Goal: Task Accomplishment & Management: Manage account settings

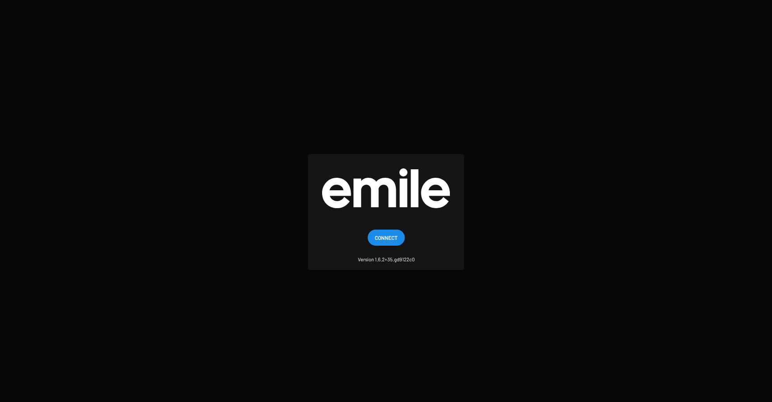
click at [378, 239] on span "Connect" at bounding box center [386, 238] width 23 height 16
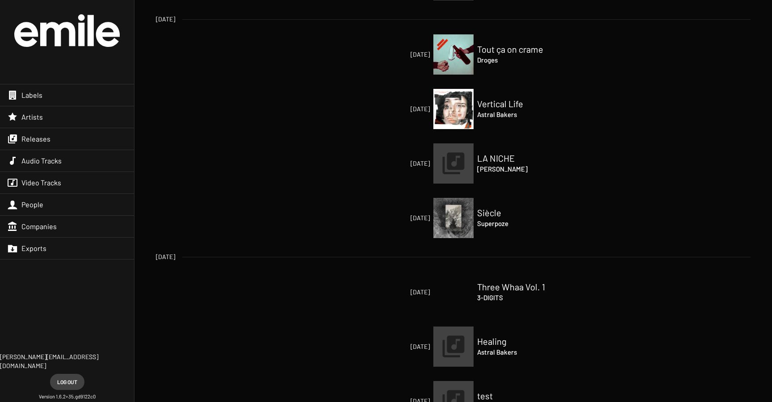
scroll to position [197, 0]
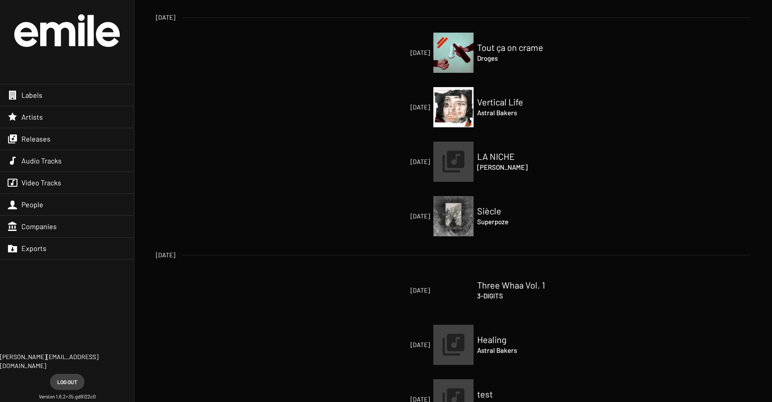
click at [54, 98] on div "Labels" at bounding box center [67, 94] width 134 height 21
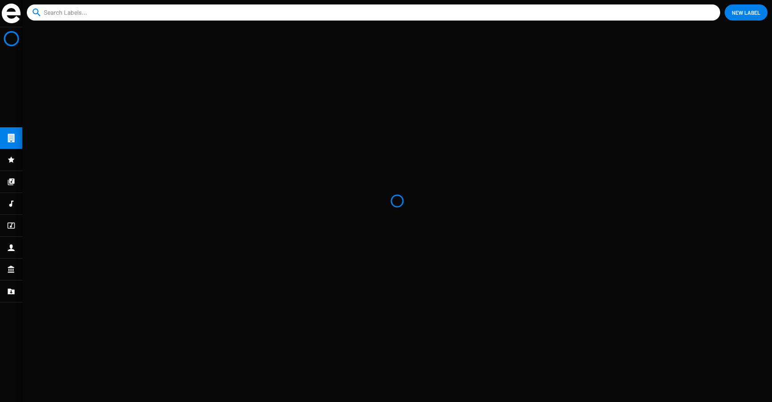
click at [78, 12] on input at bounding box center [375, 12] width 663 height 16
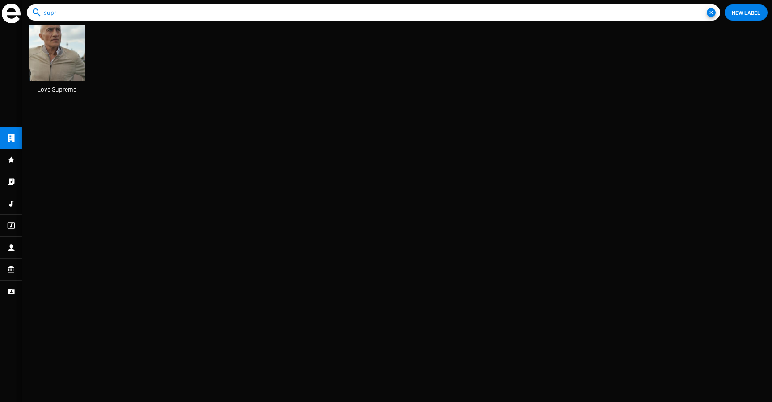
type input "supr"
click at [11, 184] on icon at bounding box center [11, 181] width 7 height 7
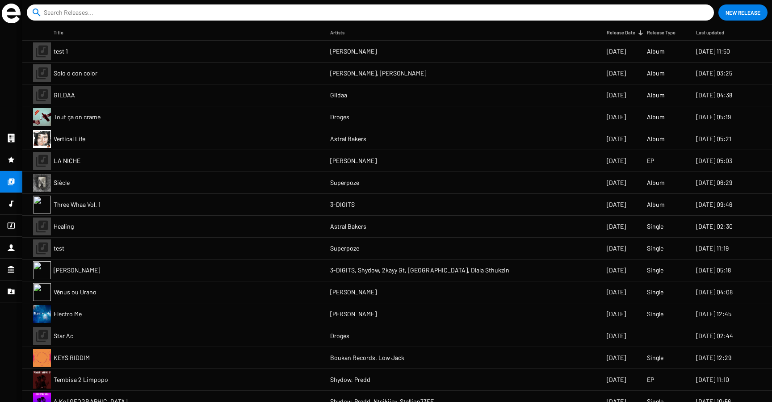
click at [8, 138] on icon at bounding box center [11, 138] width 8 height 11
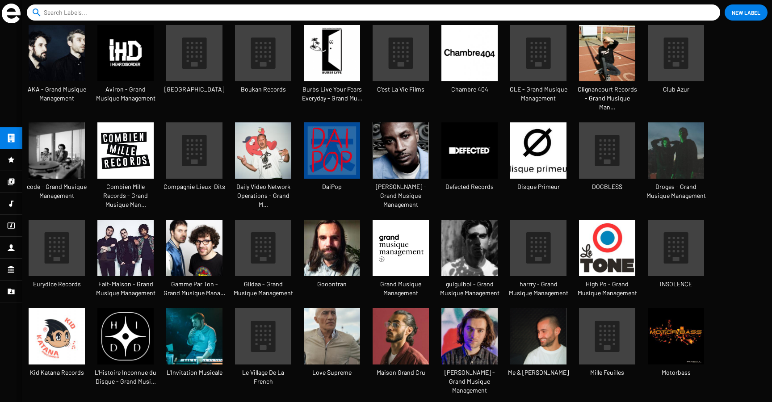
click at [13, 16] on img at bounding box center [11, 14] width 19 height 20
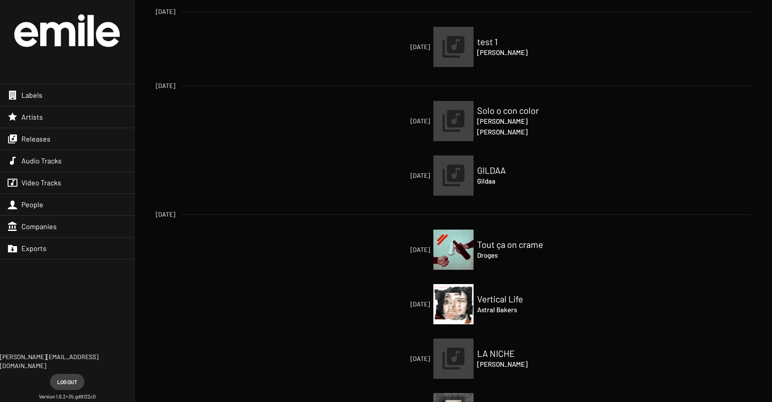
click at [41, 39] on img at bounding box center [66, 30] width 105 height 33
click at [43, 85] on div "Labels" at bounding box center [67, 94] width 134 height 21
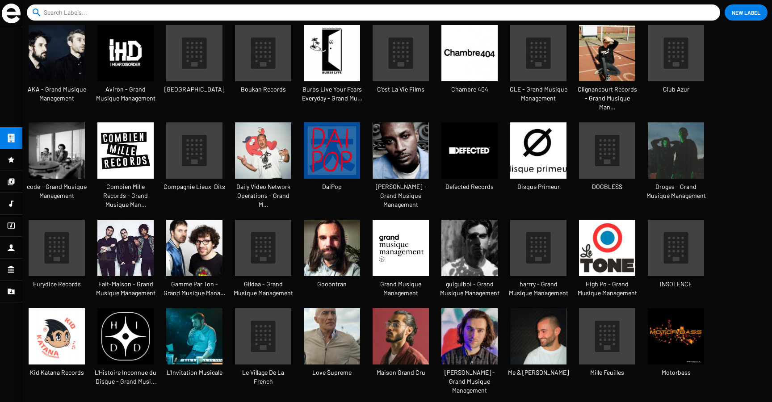
click at [14, 161] on icon at bounding box center [11, 160] width 8 height 11
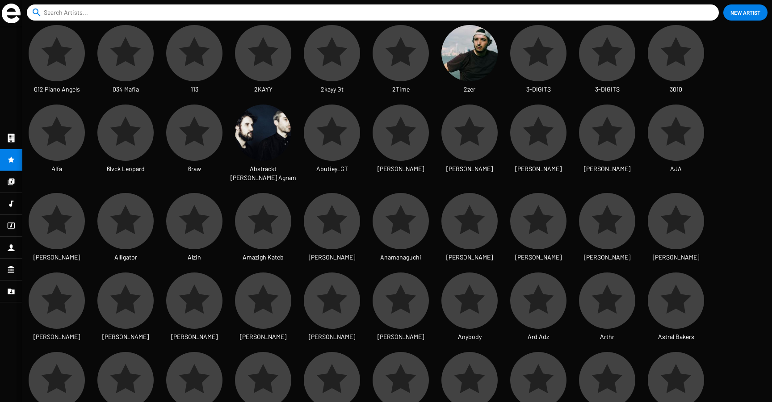
click at [8, 134] on icon at bounding box center [11, 138] width 7 height 8
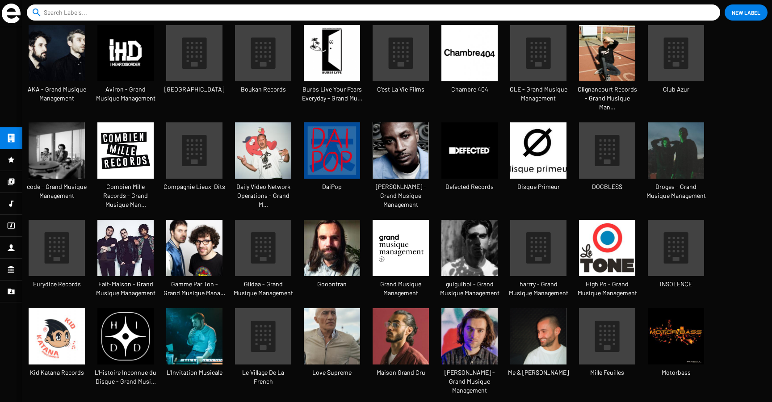
click at [14, 189] on div at bounding box center [11, 181] width 22 height 21
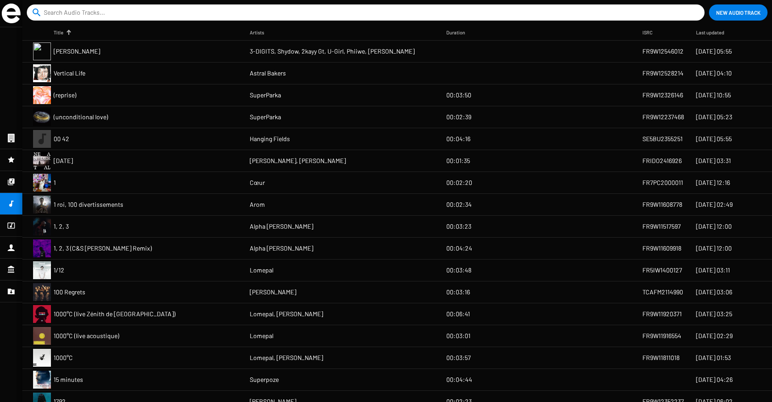
click at [10, 157] on icon at bounding box center [11, 160] width 8 height 11
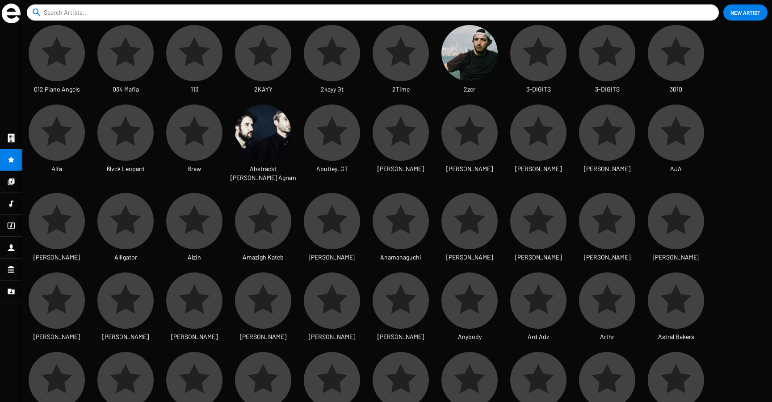
scroll to position [15, 28]
click at [7, 187] on div at bounding box center [11, 181] width 22 height 21
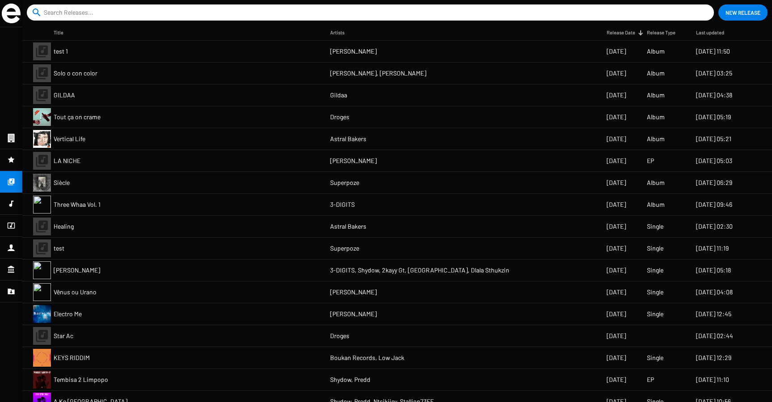
click at [12, 243] on icon at bounding box center [11, 247] width 8 height 11
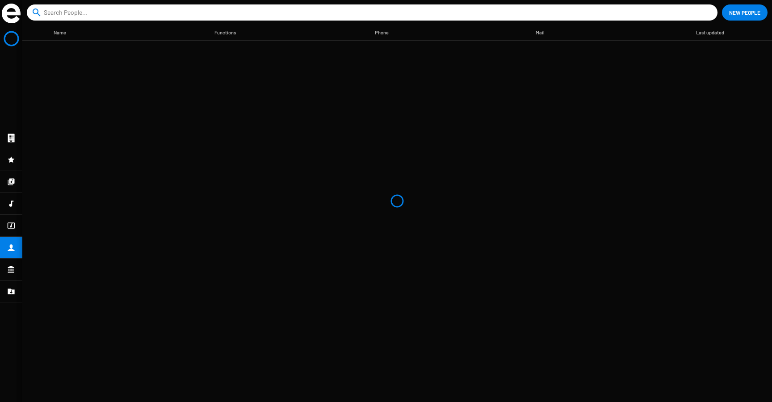
click at [10, 271] on icon at bounding box center [11, 269] width 8 height 11
click at [11, 133] on icon at bounding box center [11, 138] width 8 height 11
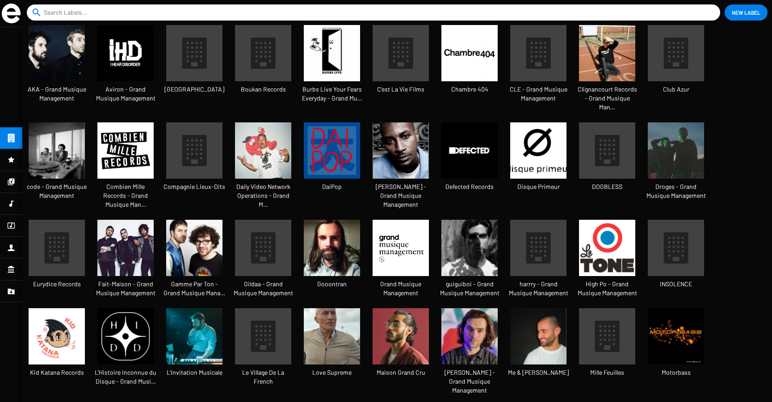
click at [7, 160] on icon at bounding box center [11, 160] width 8 height 11
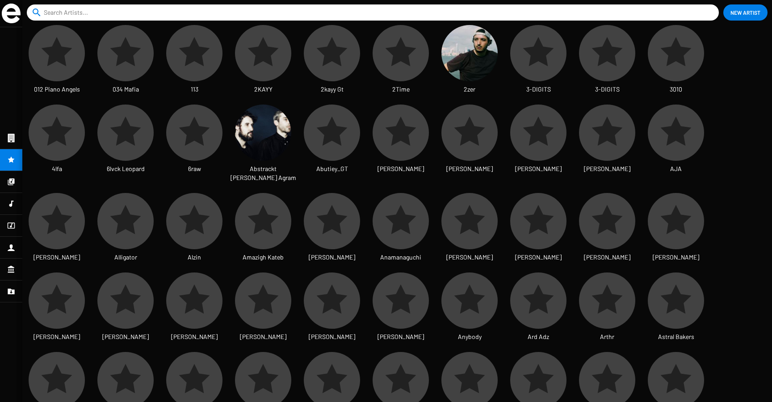
click at [5, 186] on div at bounding box center [11, 181] width 22 height 21
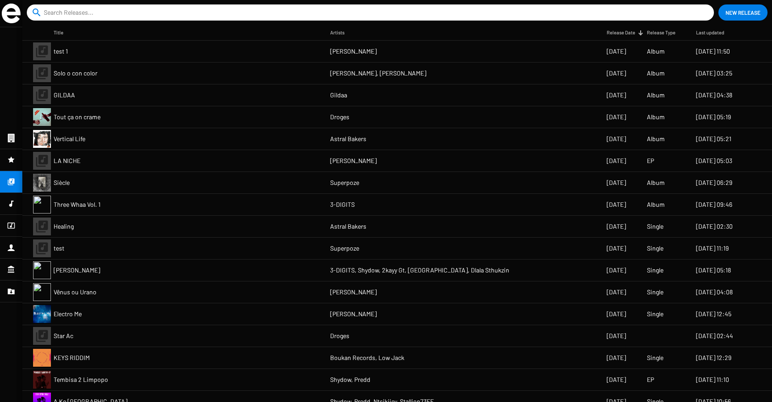
click at [13, 138] on icon at bounding box center [11, 138] width 7 height 8
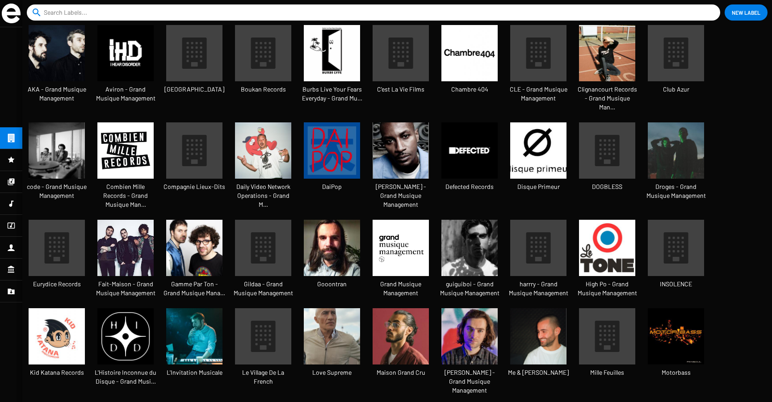
click at [11, 11] on img at bounding box center [11, 14] width 19 height 20
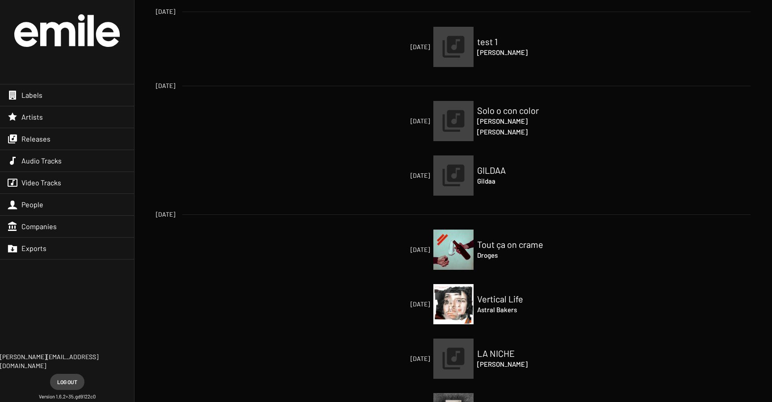
click at [500, 166] on h2 "GILDAA" at bounding box center [521, 170] width 89 height 11
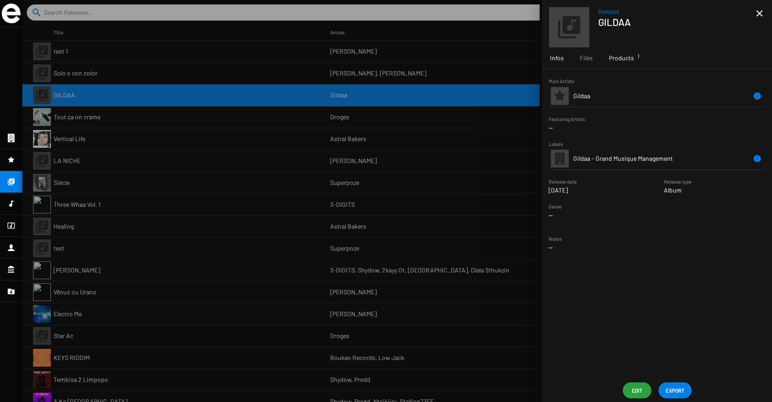
click at [618, 60] on span "Products 1" at bounding box center [621, 58] width 25 height 9
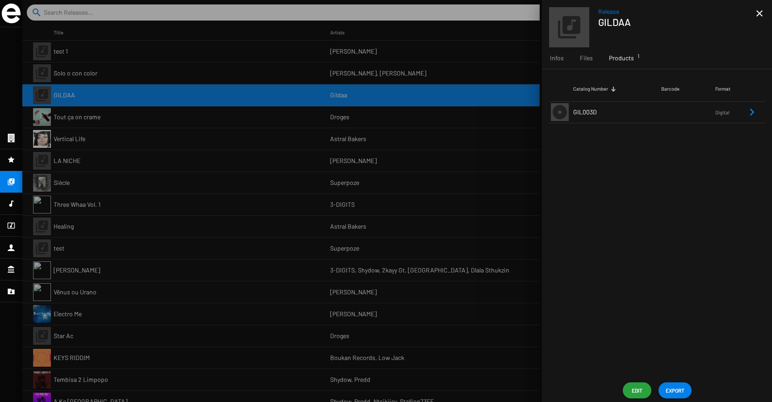
click at [620, 121] on td "GIL003D" at bounding box center [617, 111] width 88 height 21
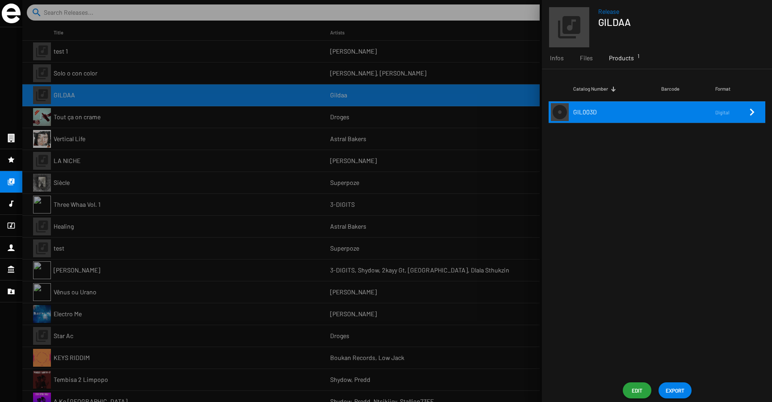
click at [750, 109] on icon "Remove Reference" at bounding box center [752, 112] width 4 height 7
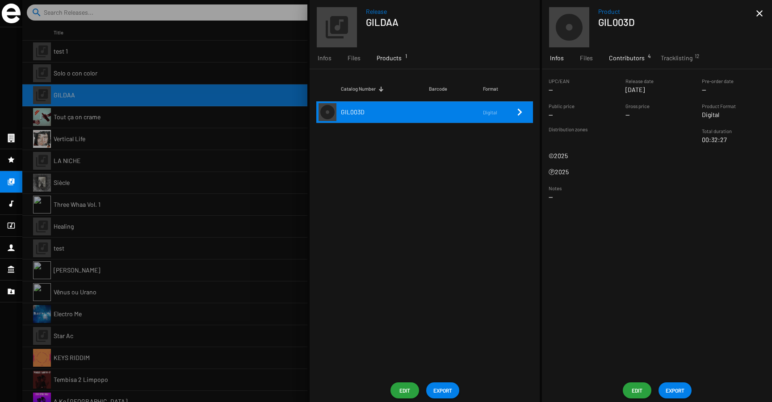
click at [613, 55] on span "Contributors 4" at bounding box center [627, 58] width 36 height 9
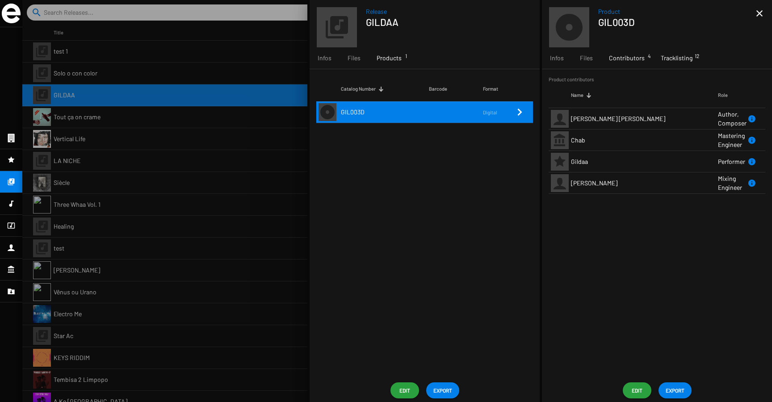
click at [657, 63] on div "Tracklisting 12" at bounding box center [677, 57] width 48 height 21
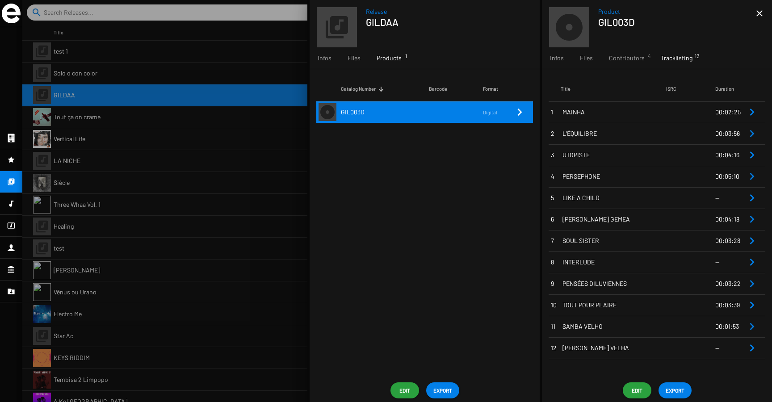
click at [762, 15] on mat-icon "close" at bounding box center [759, 13] width 11 height 11
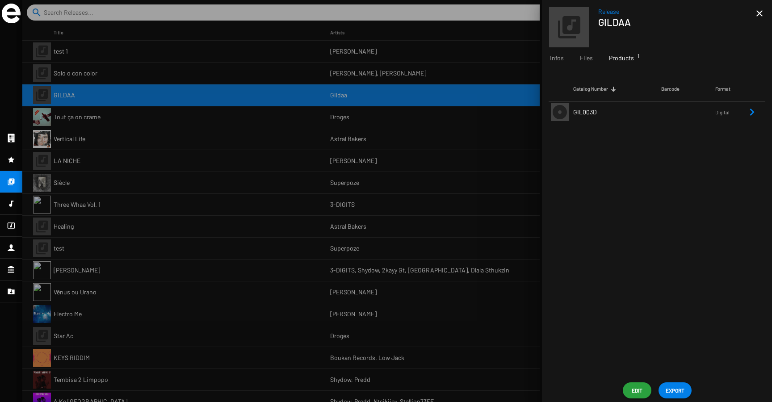
click at [762, 15] on mat-icon "close" at bounding box center [759, 13] width 11 height 11
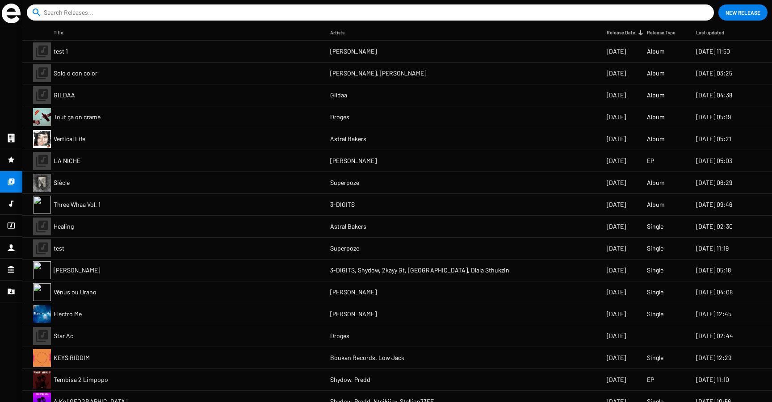
click at [9, 226] on icon at bounding box center [11, 225] width 8 height 11
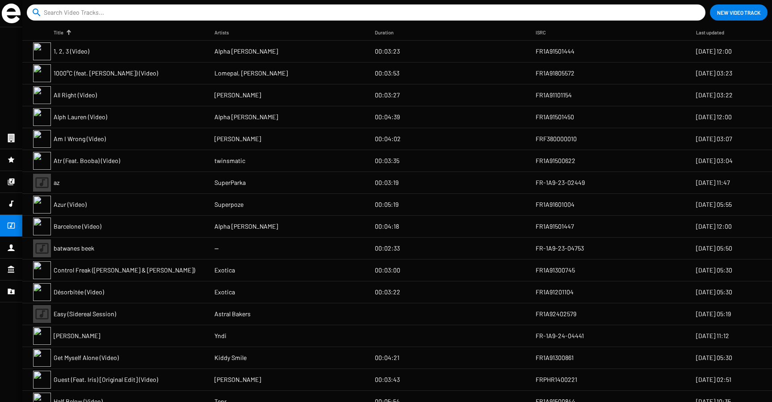
click at [147, 145] on mat-cell "Am I Wrong (Video)" at bounding box center [134, 138] width 161 height 21
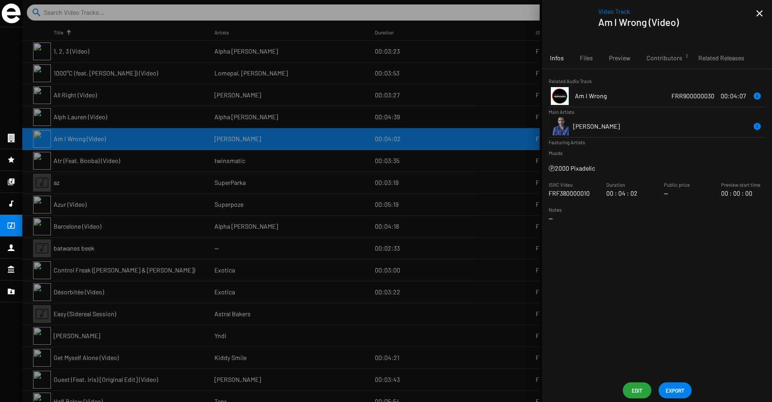
click at [7, 168] on div at bounding box center [11, 159] width 22 height 21
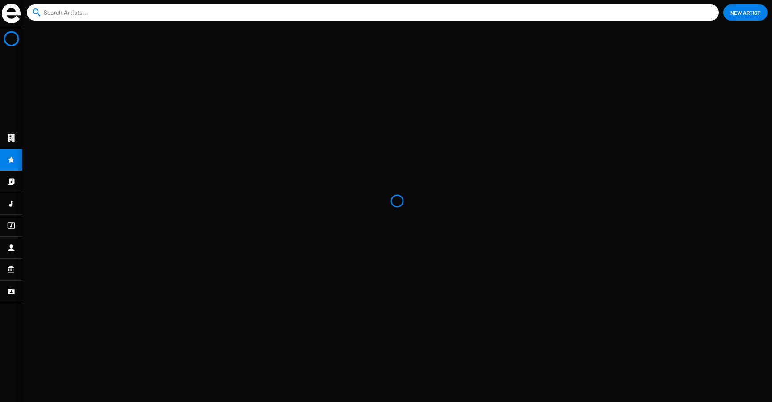
click at [9, 183] on icon at bounding box center [11, 181] width 7 height 7
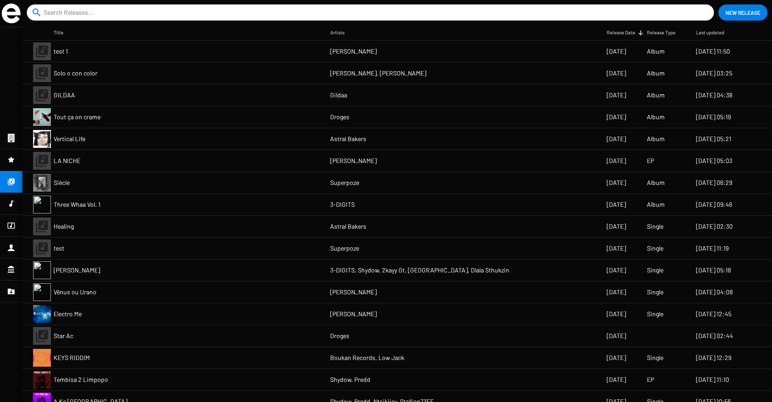
click at [11, 182] on mat-nav-list at bounding box center [11, 214] width 22 height 375
click at [121, 76] on mat-cell "Solo o con color" at bounding box center [192, 73] width 276 height 21
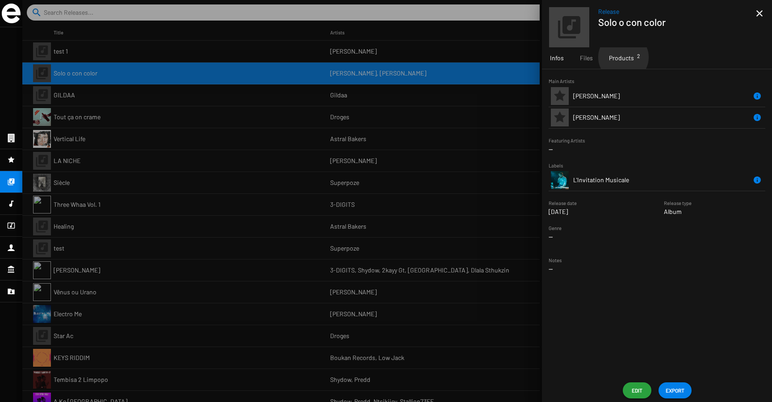
click at [623, 57] on span "Products 2" at bounding box center [621, 58] width 25 height 9
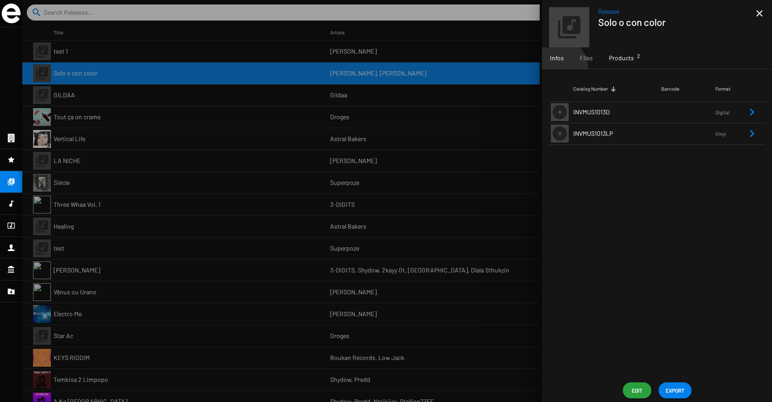
click at [561, 67] on div "Infos" at bounding box center [557, 57] width 30 height 21
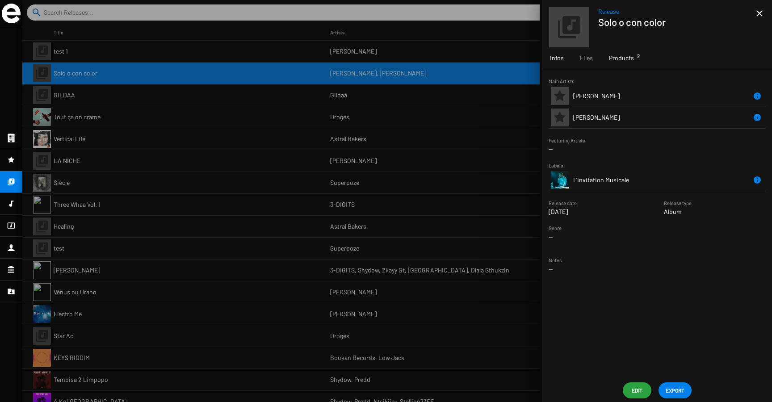
click at [619, 58] on span "Products 2" at bounding box center [621, 58] width 25 height 9
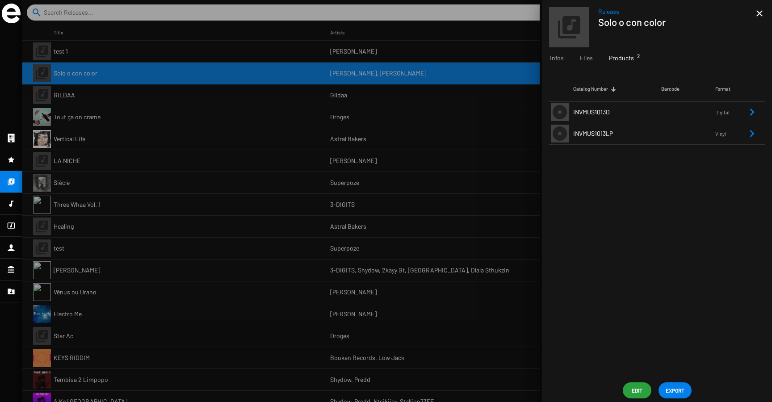
click at [6, 76] on mat-nav-list at bounding box center [11, 214] width 22 height 375
click at [83, 111] on div at bounding box center [396, 201] width 749 height 402
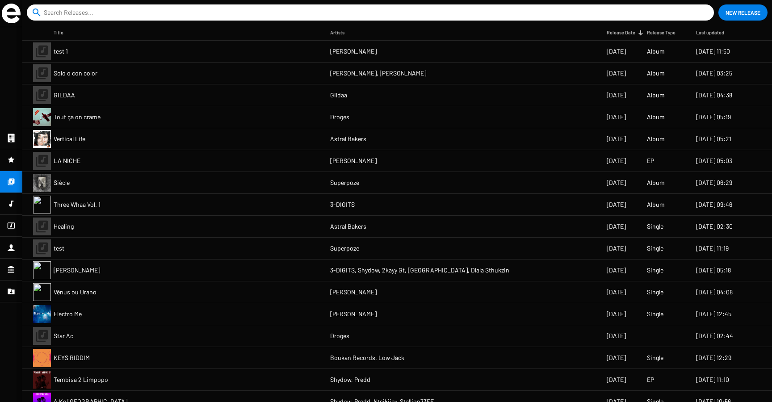
click at [178, 175] on mat-cell "Siècle" at bounding box center [192, 182] width 276 height 21
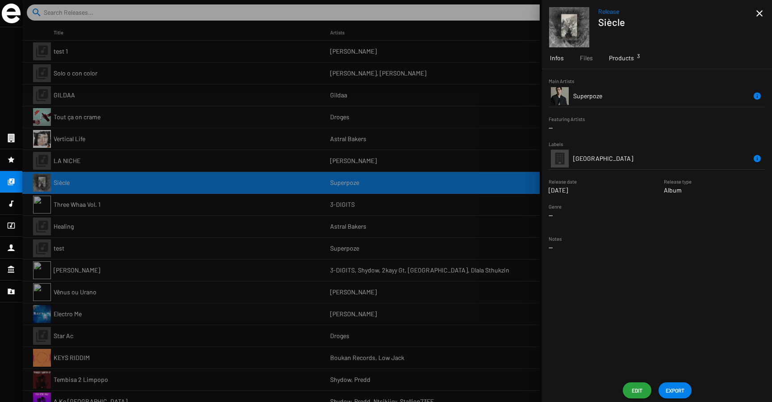
click at [620, 60] on span "Products 3" at bounding box center [621, 58] width 25 height 9
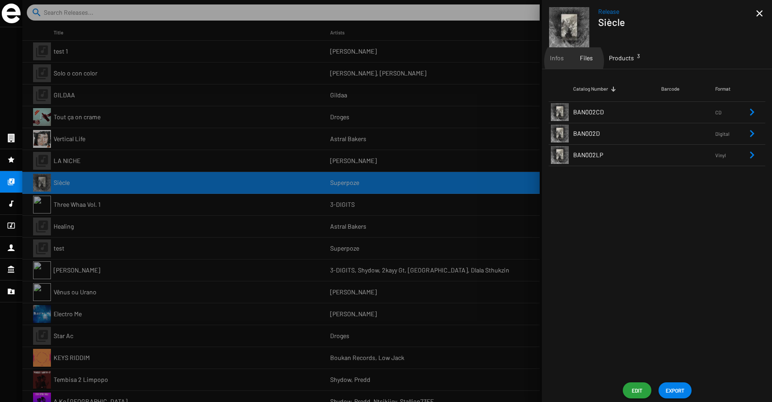
click at [574, 61] on div "Files" at bounding box center [586, 57] width 29 height 21
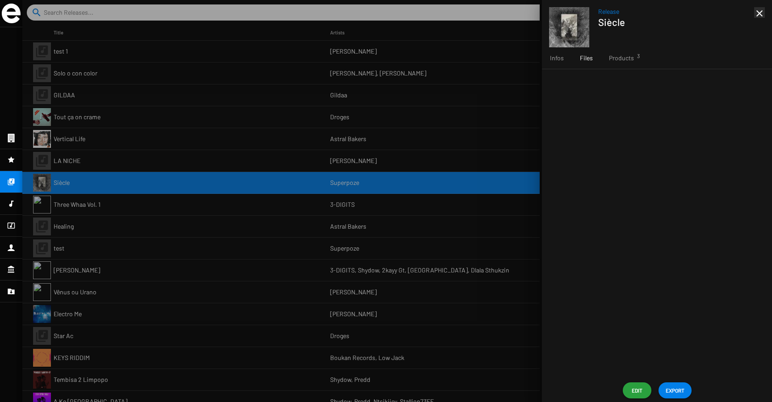
click at [756, 13] on mat-icon "close" at bounding box center [759, 13] width 11 height 11
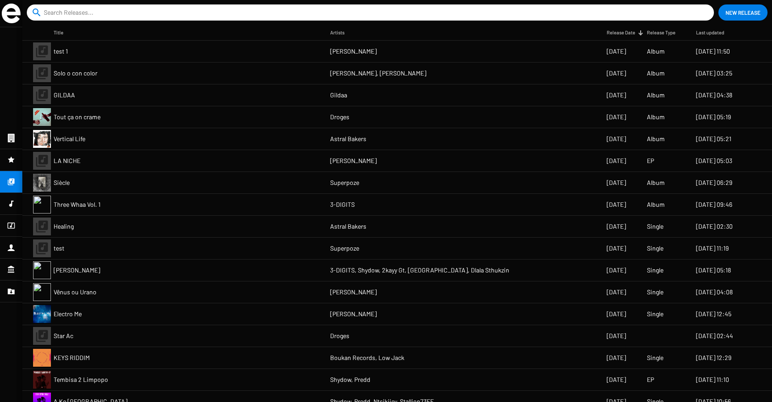
click at [403, 132] on mat-cell "Astral Bakers" at bounding box center [468, 138] width 276 height 21
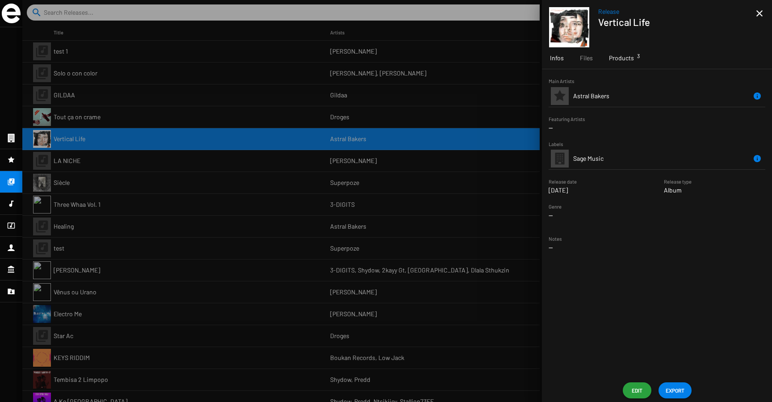
click at [624, 60] on span "Products 3" at bounding box center [621, 58] width 25 height 9
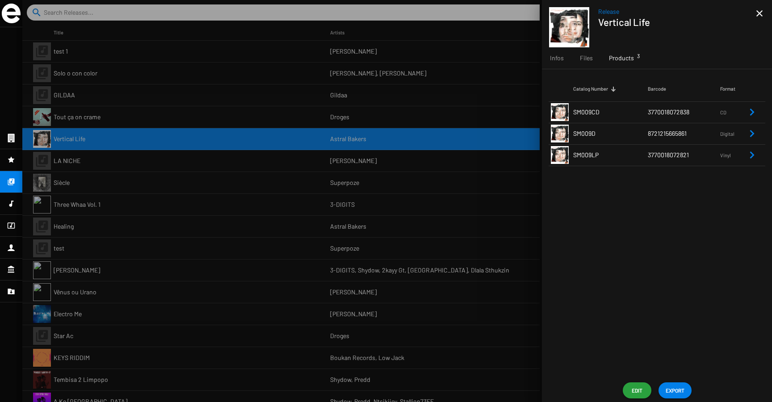
click at [630, 114] on td "SM009CD" at bounding box center [610, 111] width 75 height 21
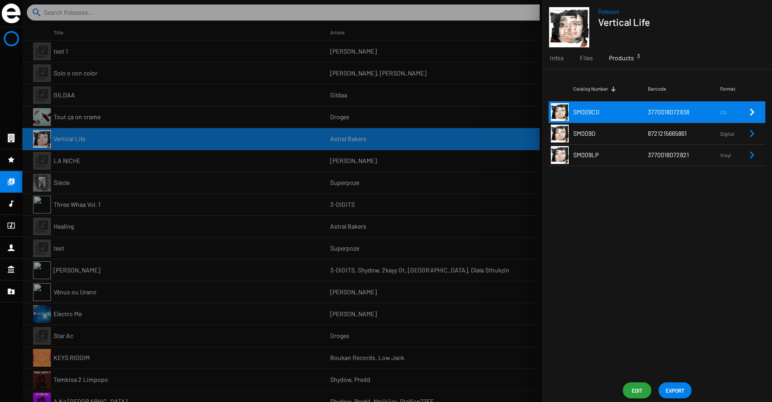
click at [224, 127] on div at bounding box center [396, 201] width 749 height 402
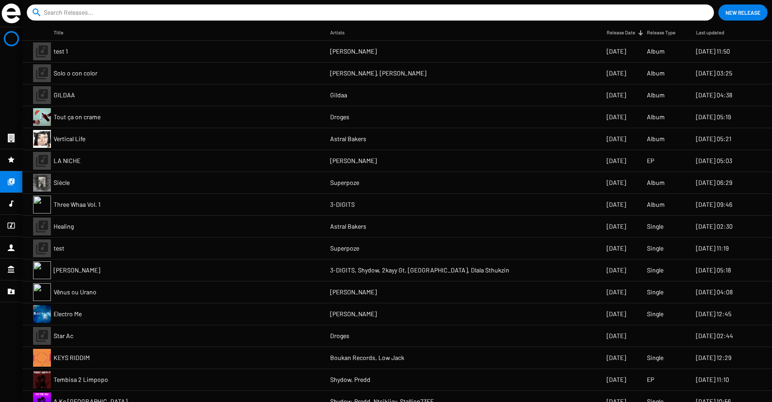
click at [277, 120] on mat-cell "Tout ça on crame" at bounding box center [192, 116] width 276 height 21
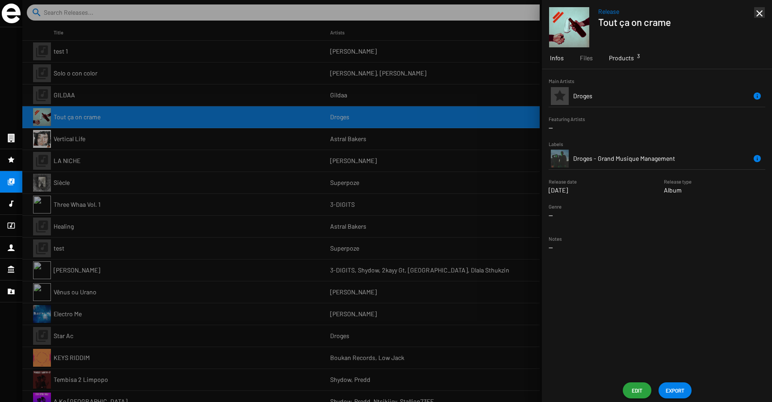
click at [630, 63] on div "Products 3" at bounding box center [621, 57] width 41 height 21
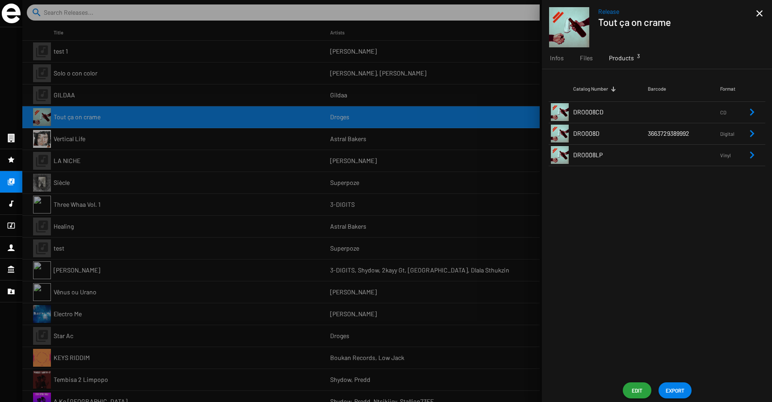
click at [674, 159] on td at bounding box center [684, 154] width 72 height 21
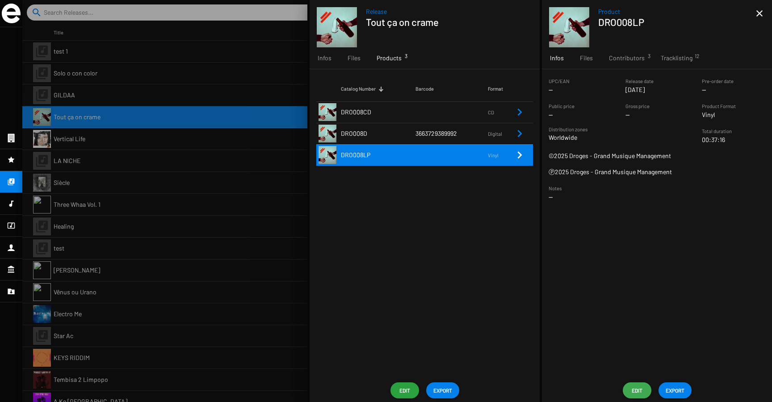
click at [634, 386] on span "Edit" at bounding box center [637, 390] width 14 height 16
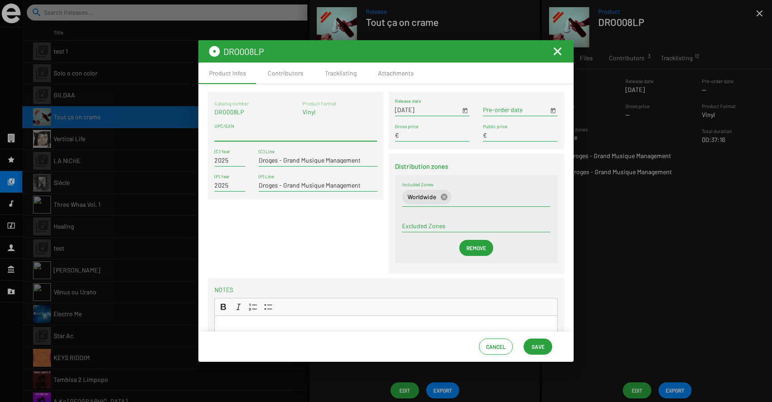
click at [228, 132] on input "UPC/EAN" at bounding box center [295, 134] width 163 height 7
paste input "3770018072883"
type input "3770018072883"
click at [536, 350] on span "Save" at bounding box center [538, 347] width 13 height 16
click at [537, 352] on span "Save" at bounding box center [538, 347] width 13 height 16
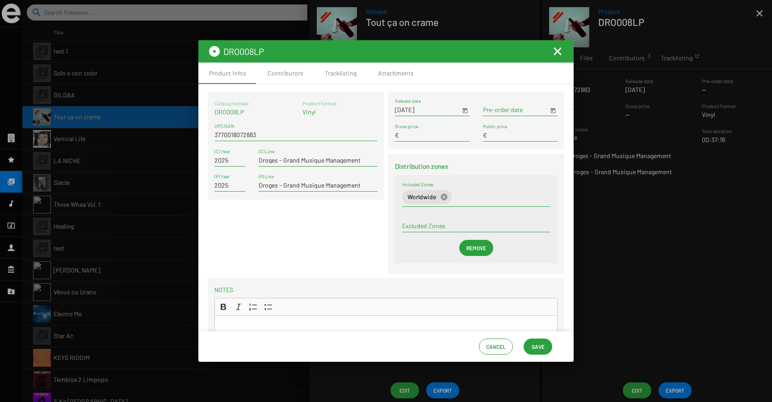
click at [538, 353] on span "Save" at bounding box center [538, 347] width 13 height 16
click at [560, 50] on mat-icon "Fermer la fenêtre" at bounding box center [557, 51] width 11 height 11
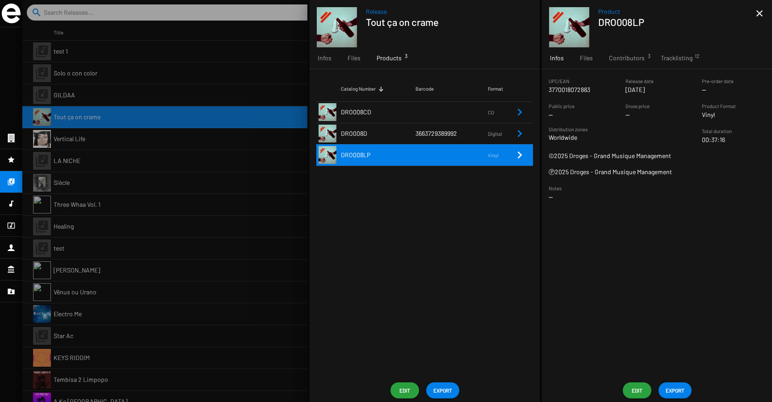
click at [106, 88] on div at bounding box center [396, 201] width 749 height 402
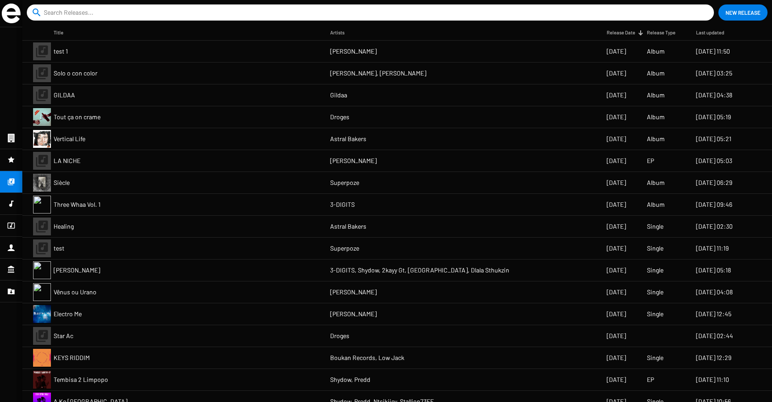
click at [271, 121] on mat-cell "Tout ça on crame" at bounding box center [192, 116] width 276 height 21
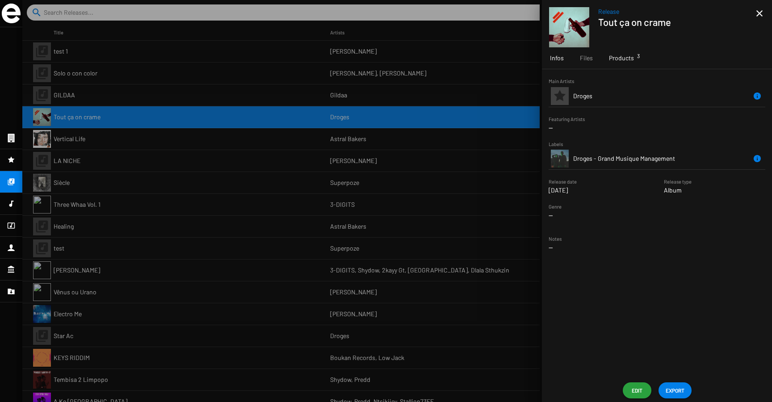
click at [627, 61] on span "Products 3" at bounding box center [621, 58] width 25 height 9
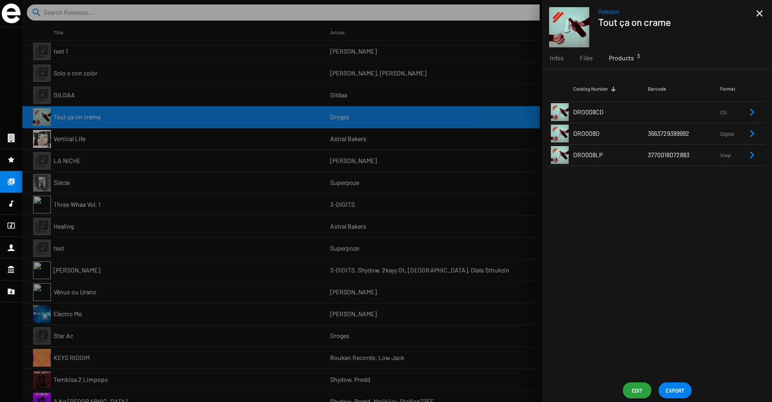
click at [646, 113] on td "DRO008CD" at bounding box center [610, 111] width 75 height 21
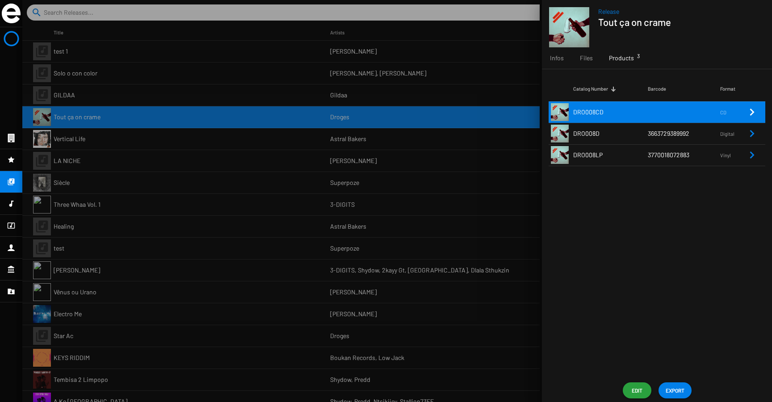
click at [632, 384] on span "Edit" at bounding box center [637, 390] width 14 height 16
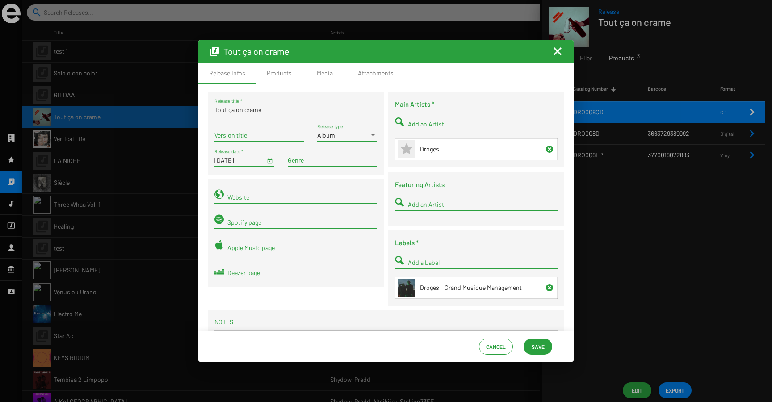
click at [557, 49] on mat-icon "Fermer la fenêtre" at bounding box center [557, 51] width 11 height 11
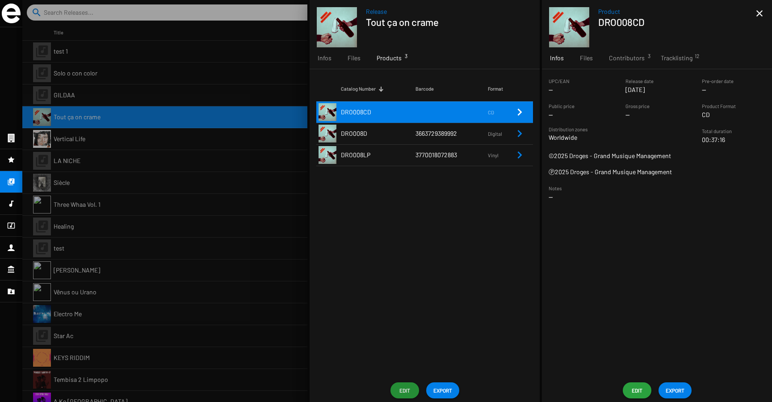
click at [634, 390] on span "Edit" at bounding box center [637, 390] width 14 height 16
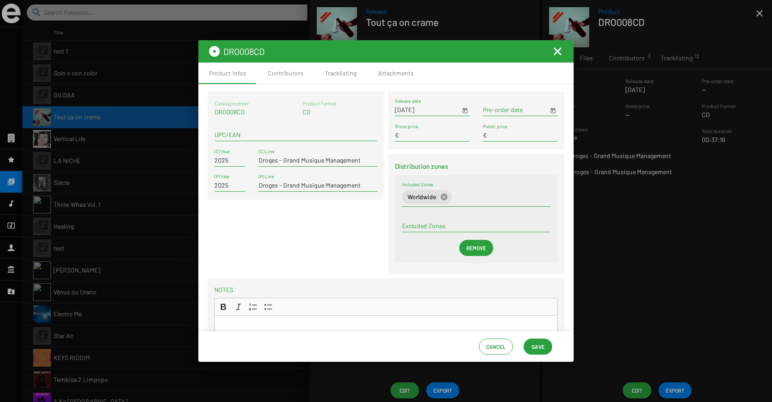
click at [228, 135] on input "UPC/EAN" at bounding box center [295, 134] width 163 height 7
paste input "3770018072890"
type input "3770018072890"
click at [536, 345] on span "Save" at bounding box center [538, 347] width 13 height 16
click at [533, 348] on span "Save" at bounding box center [538, 347] width 13 height 16
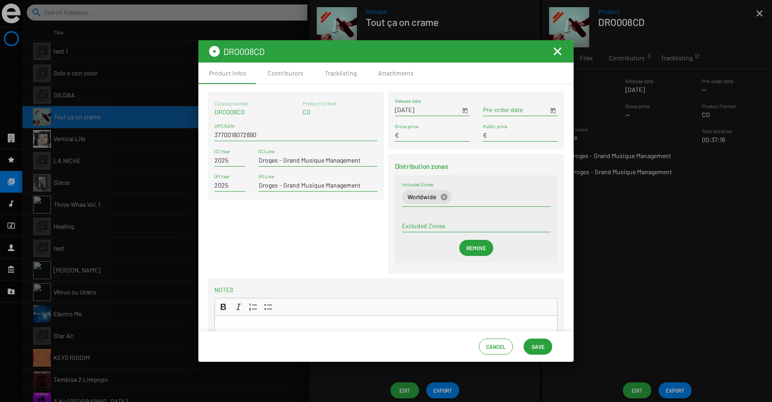
click at [557, 49] on mat-icon "Fermer la fenêtre" at bounding box center [557, 51] width 11 height 11
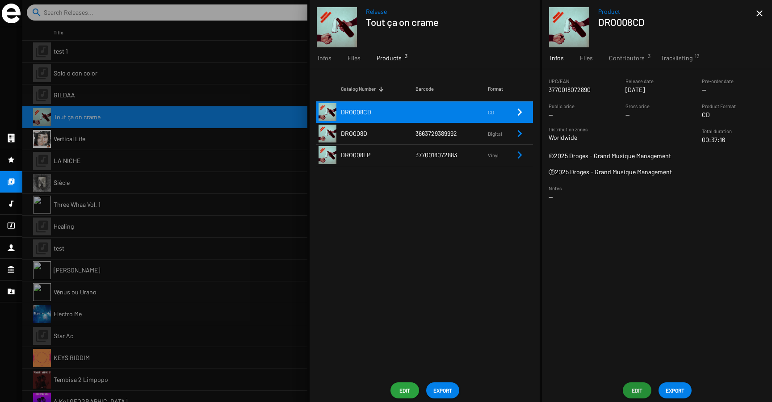
click at [759, 16] on mat-icon "close" at bounding box center [759, 13] width 11 height 11
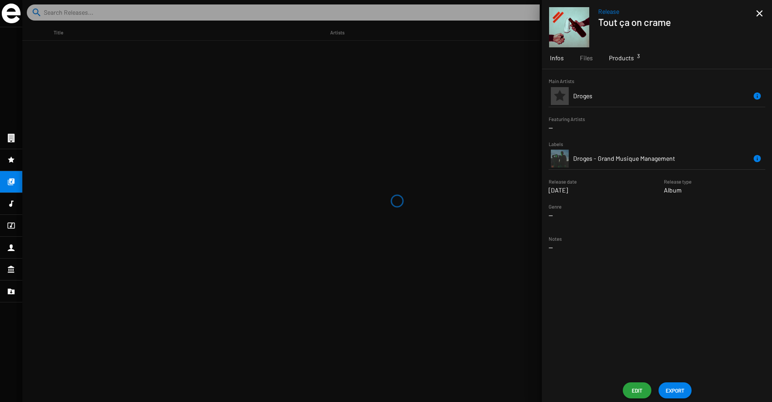
click at [624, 55] on span "Products 3" at bounding box center [621, 58] width 25 height 9
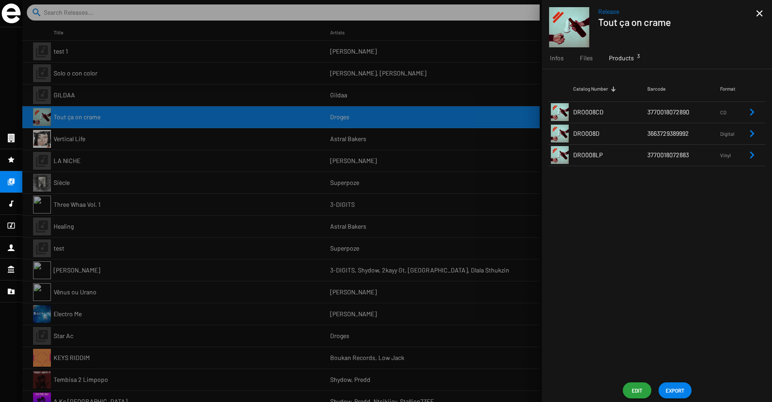
click at [326, 81] on div at bounding box center [396, 201] width 749 height 402
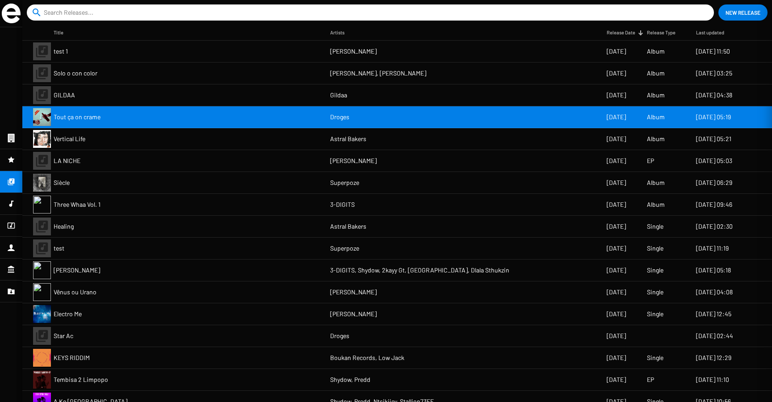
click at [333, 80] on div at bounding box center [396, 201] width 749 height 402
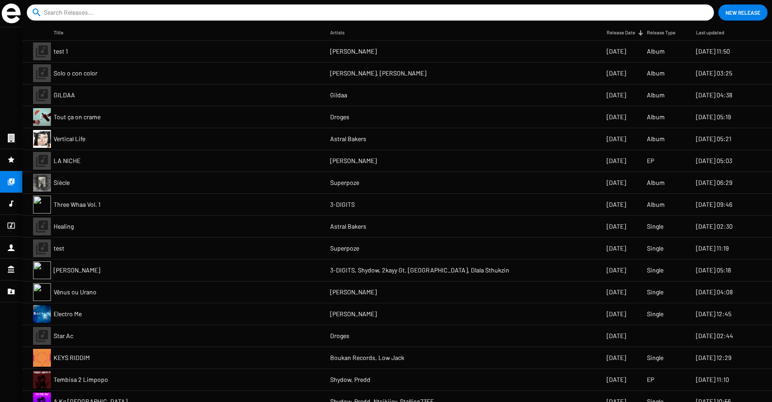
click at [386, 71] on span "[PERSON_NAME], [PERSON_NAME]" at bounding box center [378, 73] width 96 height 9
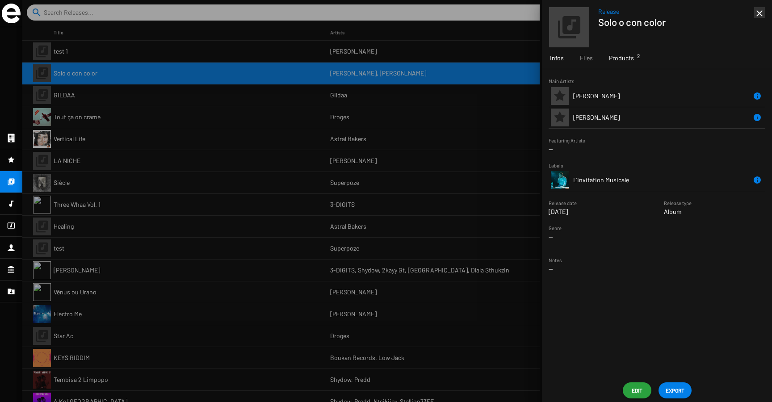
click at [613, 61] on span "Products 2" at bounding box center [621, 58] width 25 height 9
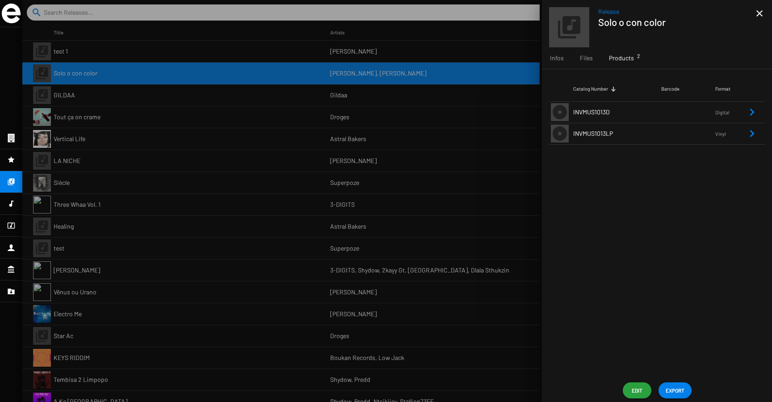
click at [636, 134] on td "INVMUS1013LP" at bounding box center [617, 133] width 88 height 21
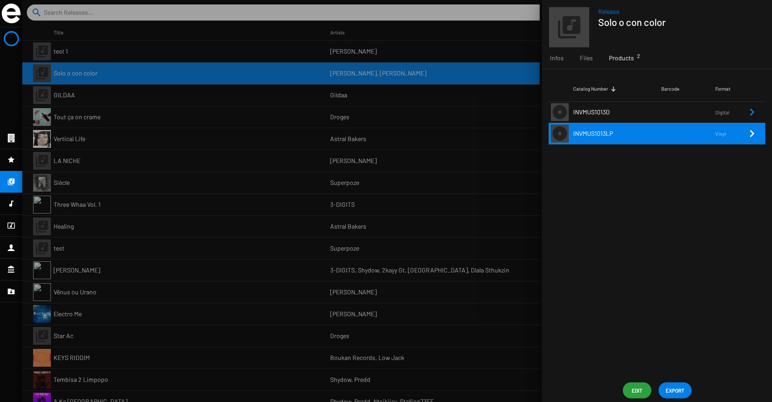
click at [637, 386] on span "Edit" at bounding box center [637, 390] width 14 height 16
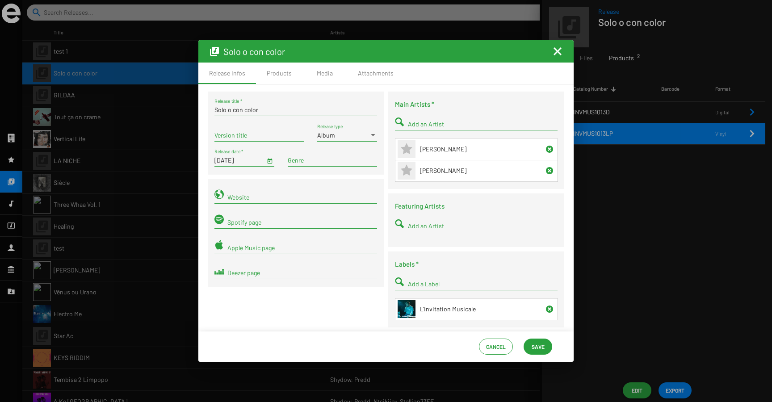
click at [557, 49] on mat-icon "Fermer la fenêtre" at bounding box center [557, 51] width 11 height 11
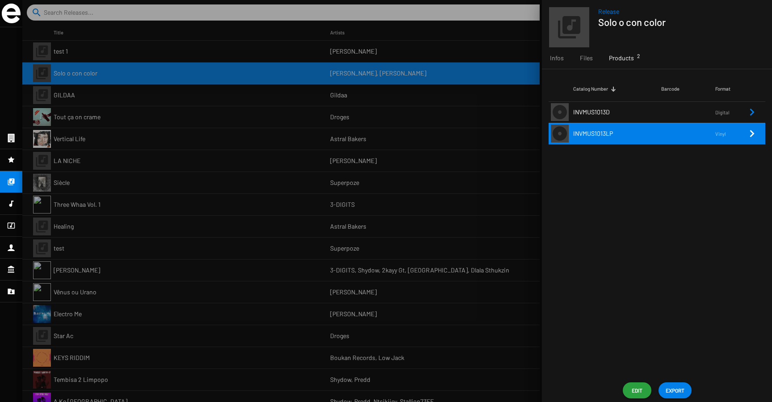
click at [604, 130] on span "INVMUS1013LP" at bounding box center [593, 134] width 40 height 8
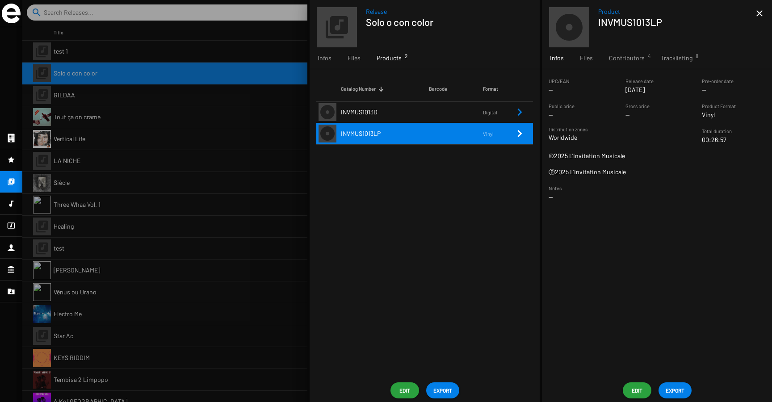
click at [633, 383] on span "Edit" at bounding box center [637, 390] width 14 height 16
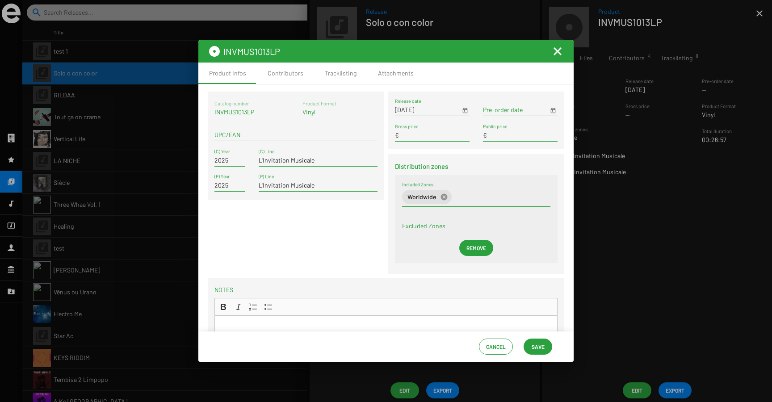
click at [225, 131] on div "UPC/EAN" at bounding box center [295, 132] width 163 height 17
paste input "3770018072814"
type input "3770018072814"
click at [536, 348] on span "Save" at bounding box center [538, 347] width 13 height 16
click at [536, 351] on span "Save" at bounding box center [538, 347] width 13 height 16
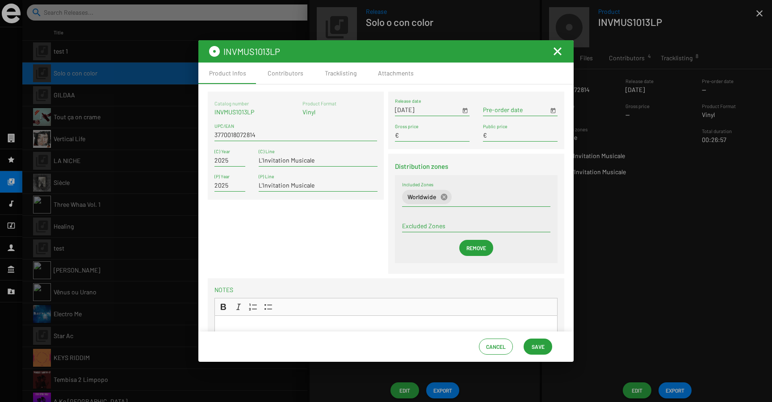
click at [556, 52] on mat-icon "Fermer la fenêtre" at bounding box center [557, 51] width 11 height 11
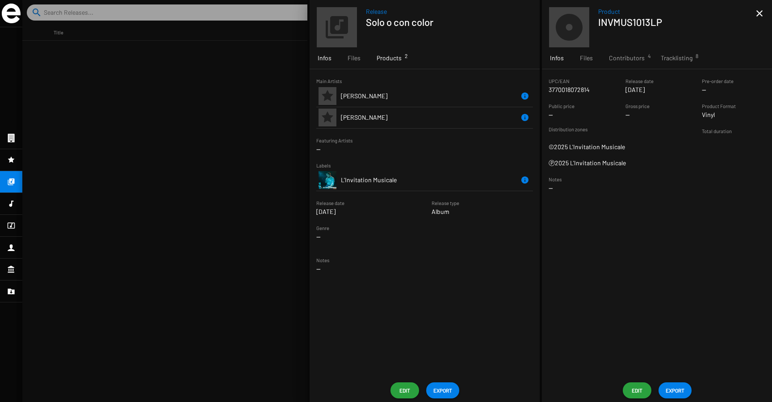
click at [391, 49] on div "Products 2" at bounding box center [388, 57] width 41 height 21
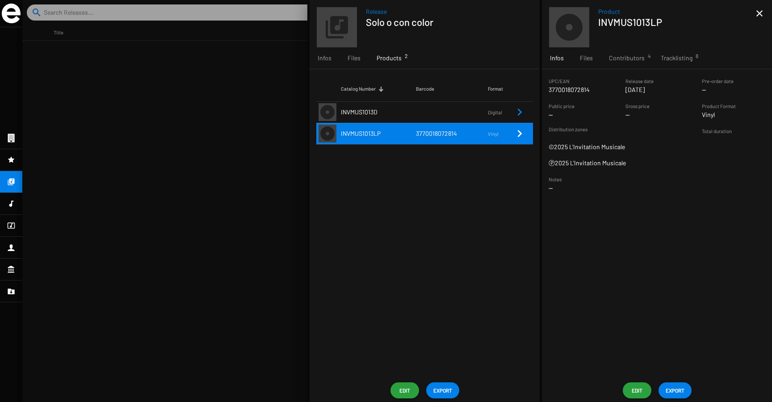
click at [247, 86] on div at bounding box center [396, 201] width 749 height 402
